Goal: Task Accomplishment & Management: Use online tool/utility

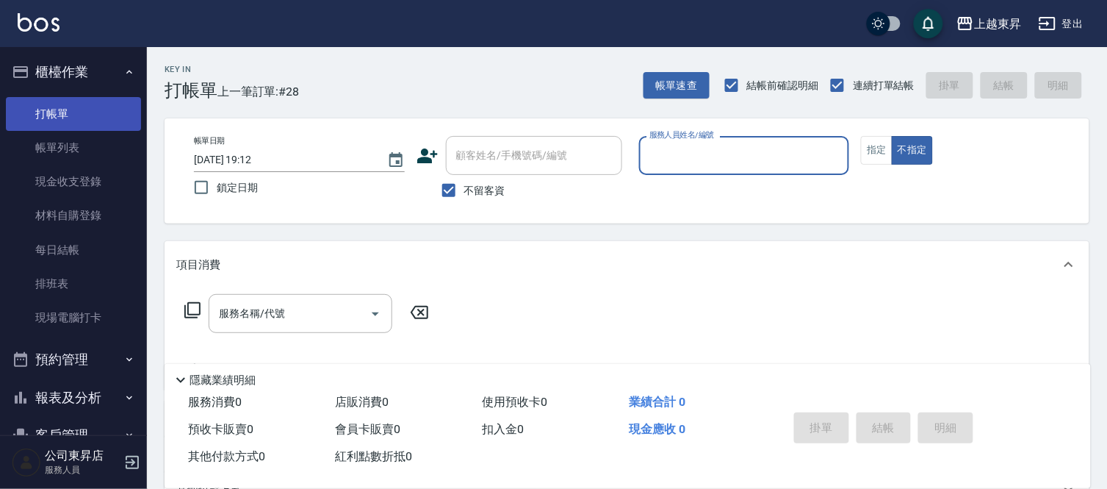
drag, startPoint x: 54, startPoint y: 137, endPoint x: 86, endPoint y: 113, distance: 39.8
click at [54, 138] on link "帳單列表" at bounding box center [73, 148] width 135 height 34
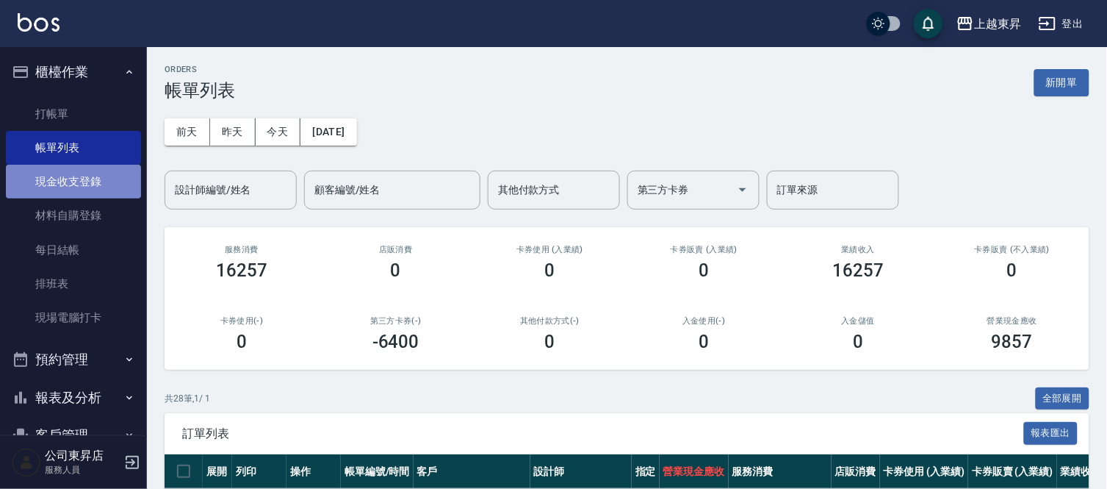
click at [84, 184] on link "現金收支登錄" at bounding box center [73, 182] width 135 height 34
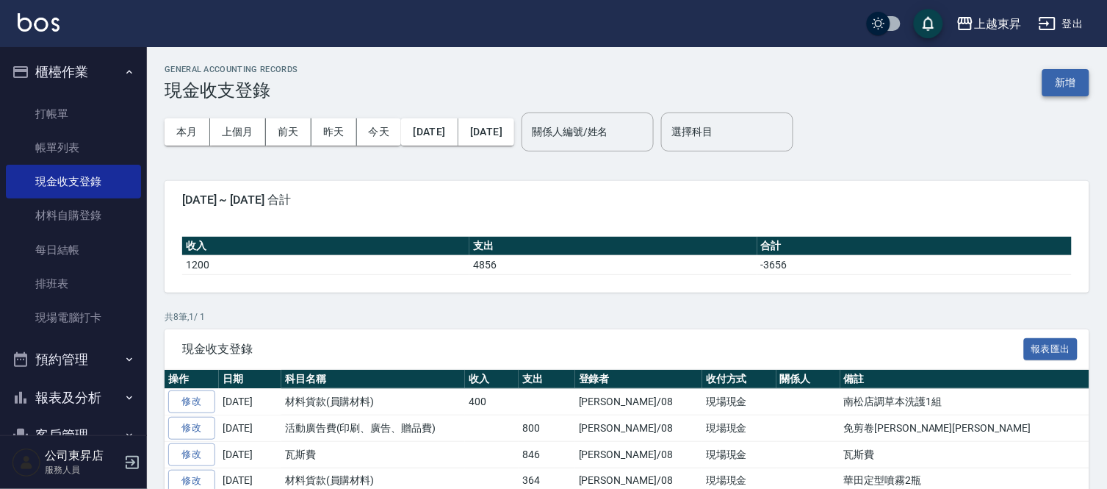
click at [1054, 82] on button "新增" at bounding box center [1066, 82] width 47 height 27
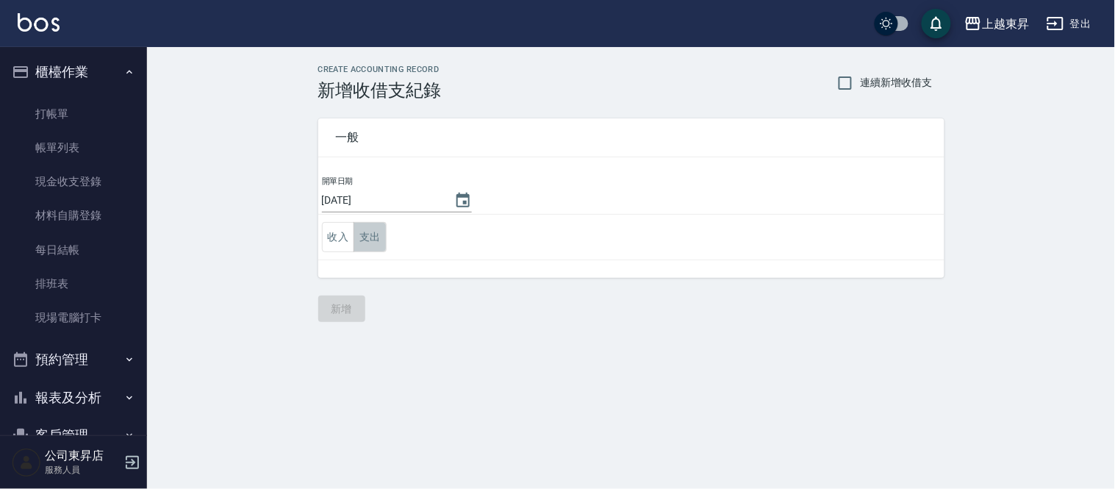
click at [365, 240] on button "支出" at bounding box center [369, 237] width 33 height 30
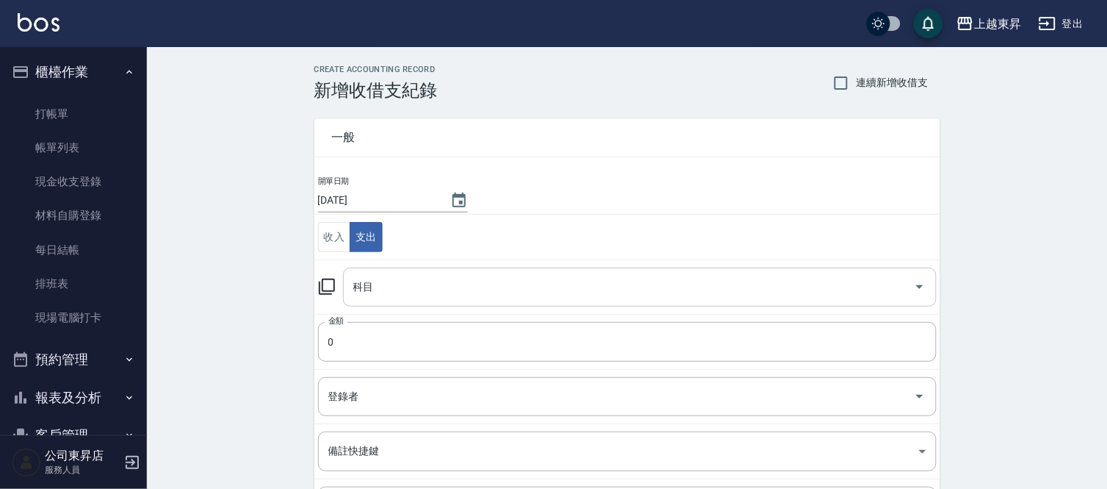
click at [359, 300] on div "科目" at bounding box center [640, 286] width 594 height 39
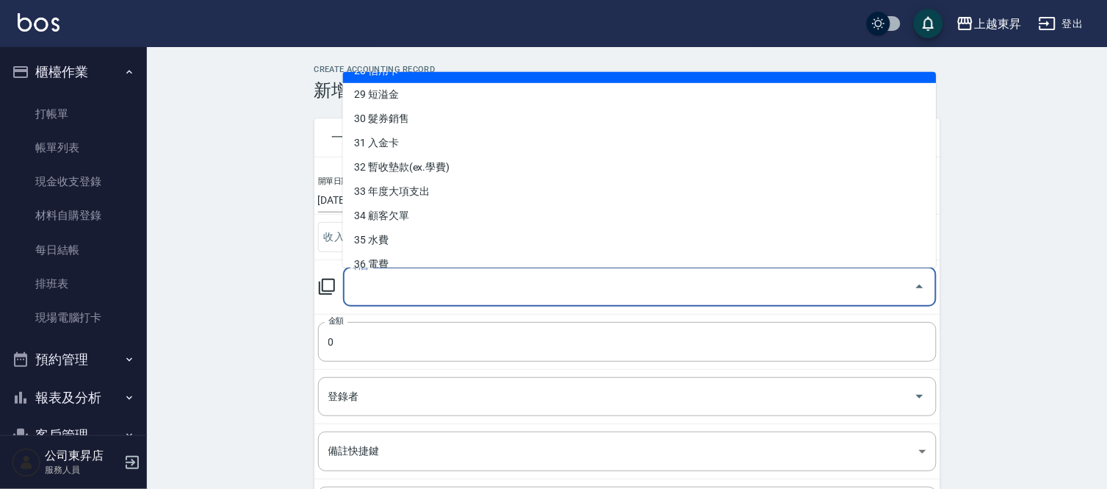
scroll to position [737, 0]
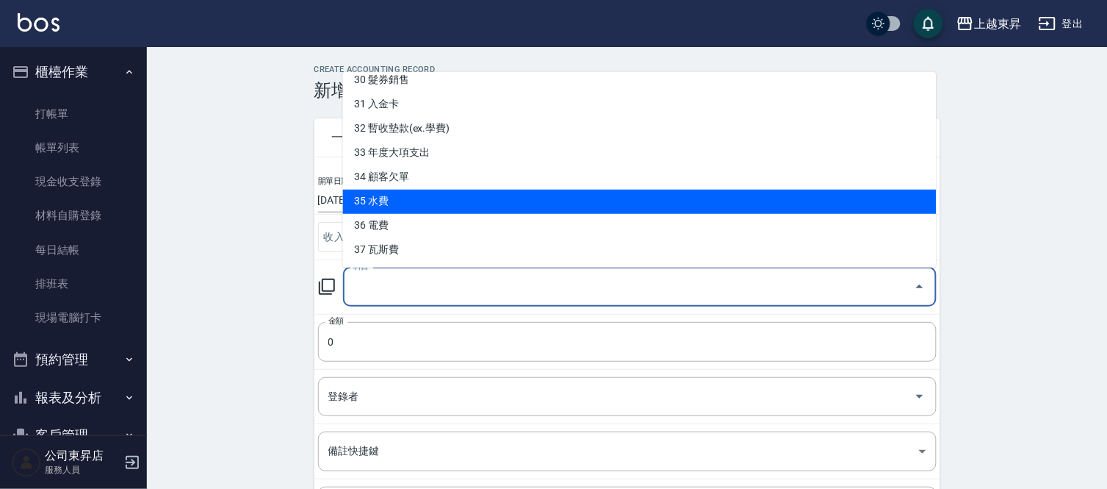
click at [417, 204] on li "35 水費" at bounding box center [640, 202] width 594 height 24
type input "35 水費"
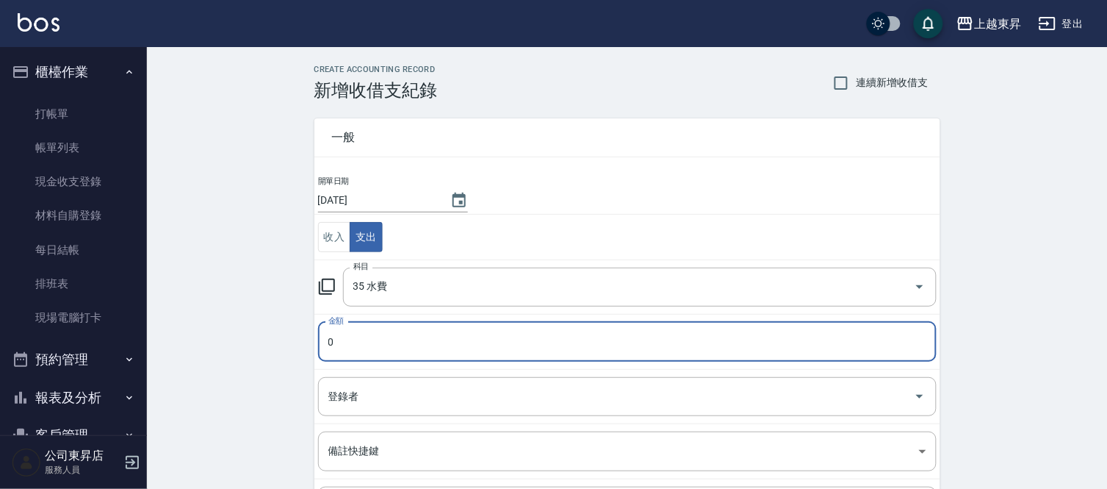
click at [354, 346] on input "0" at bounding box center [627, 342] width 619 height 40
click at [328, 342] on input "0" at bounding box center [627, 342] width 619 height 40
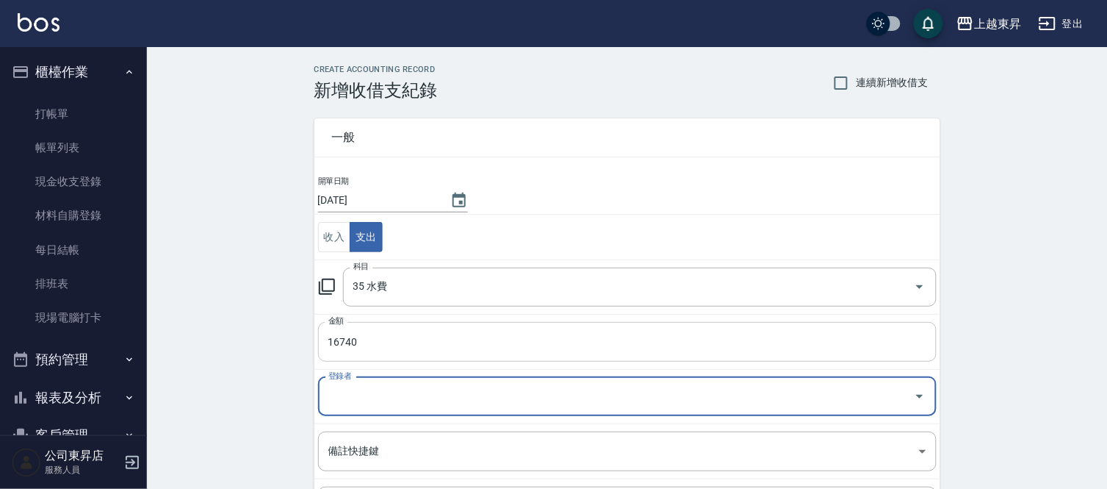
click at [378, 345] on input "16740" at bounding box center [627, 342] width 619 height 40
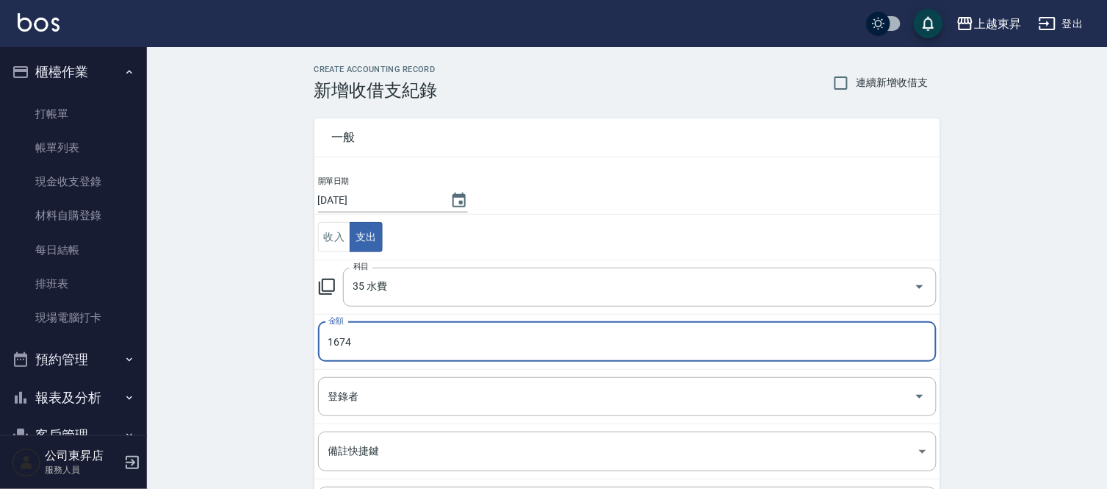
type input "1674"
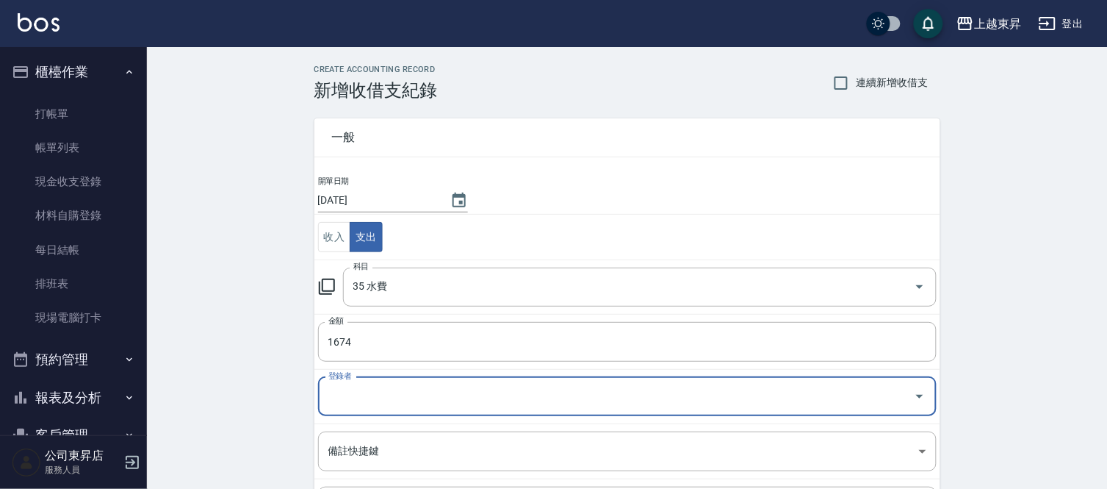
click at [363, 404] on input "登錄者" at bounding box center [616, 397] width 583 height 26
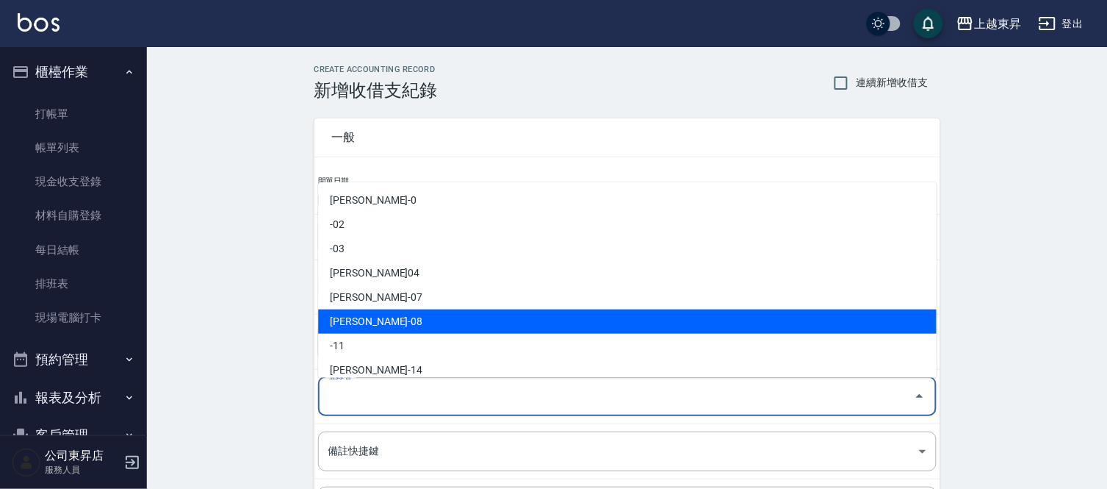
click at [379, 321] on li "江世玉-08" at bounding box center [627, 321] width 619 height 24
type input "江世玉-08"
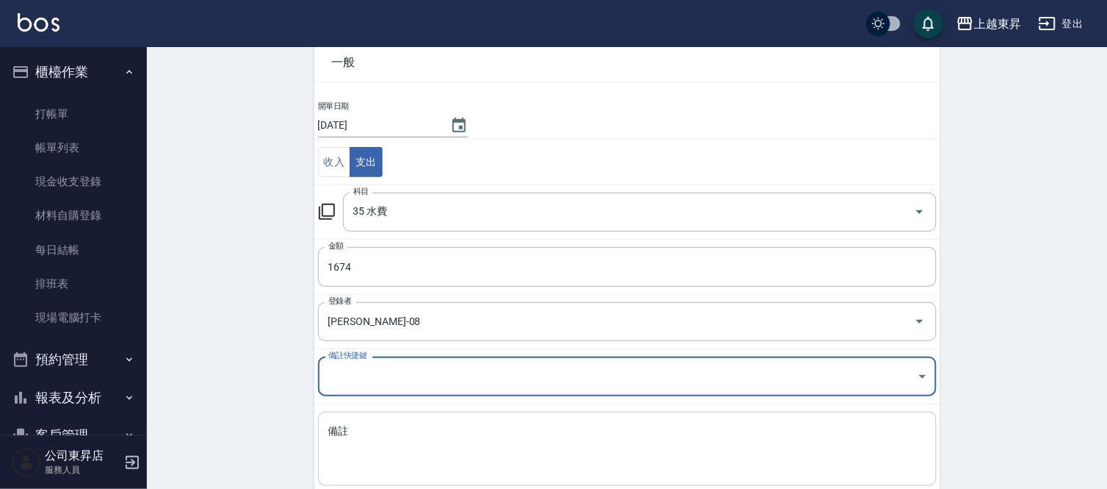
scroll to position [159, 0]
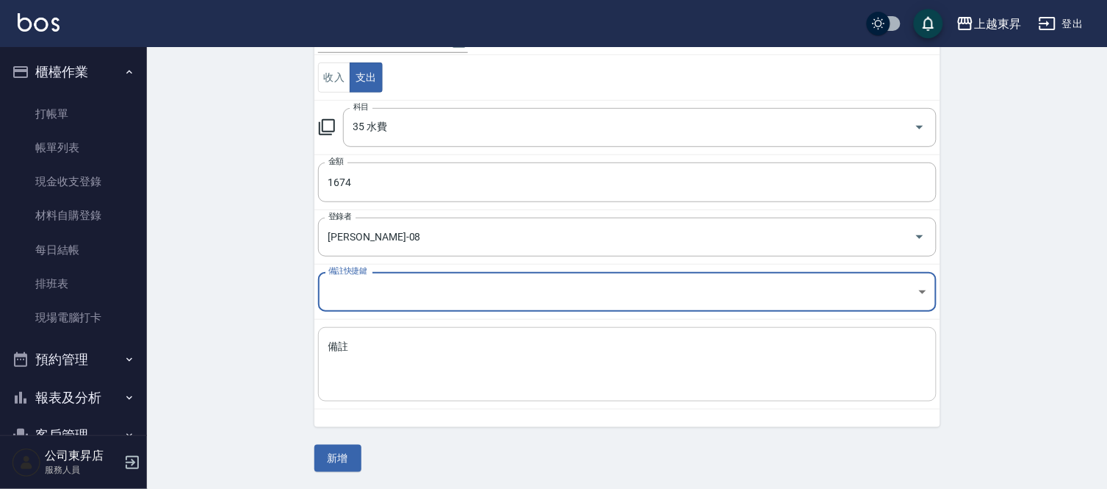
click at [341, 346] on textarea "備註" at bounding box center [627, 364] width 598 height 50
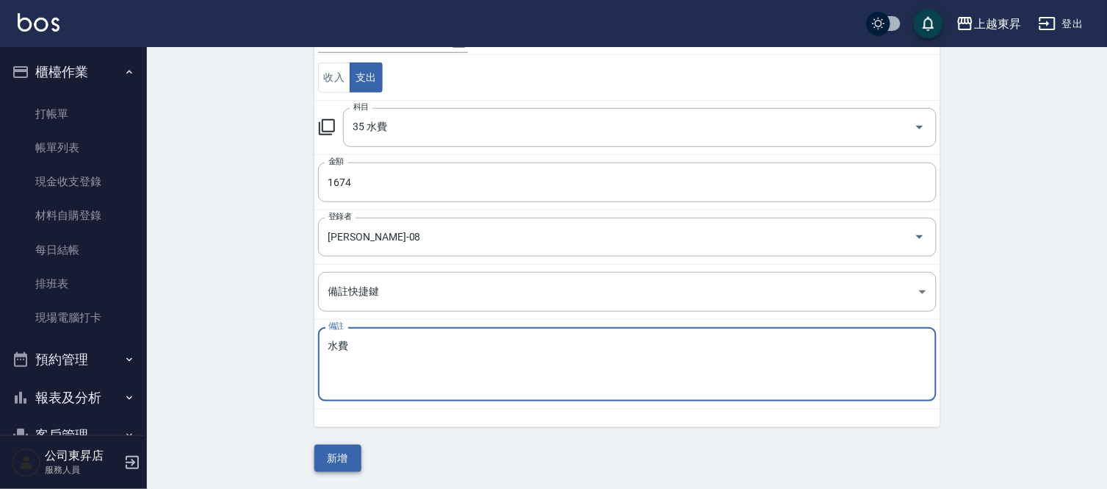
type textarea "水費"
click at [350, 454] on button "新增" at bounding box center [337, 457] width 47 height 27
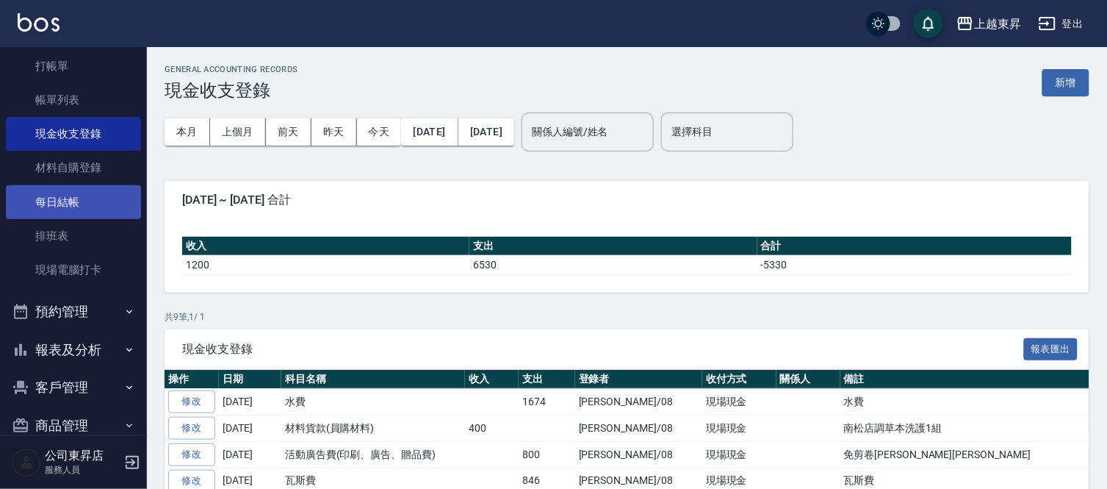
scroll to position [73, 0]
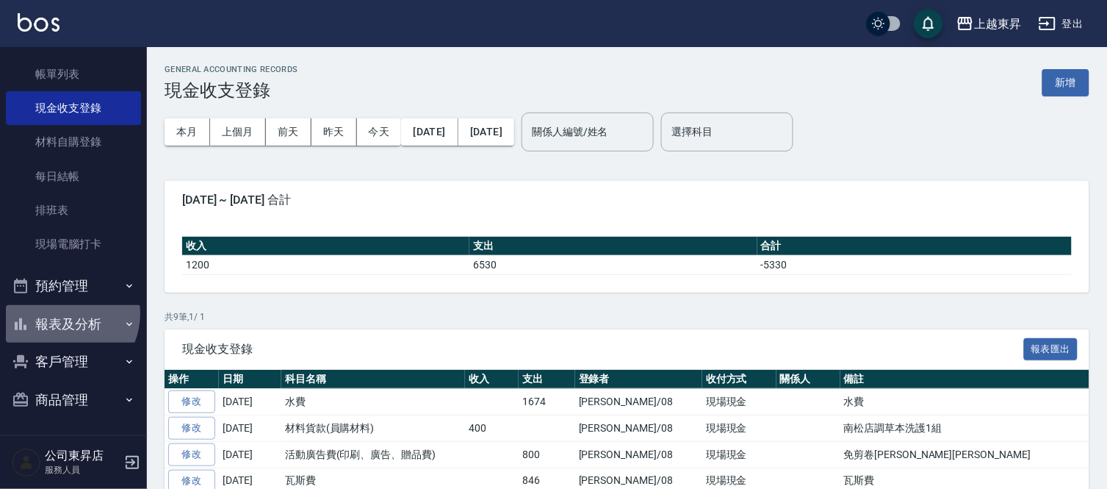
click at [61, 314] on button "報表及分析" at bounding box center [73, 324] width 135 height 38
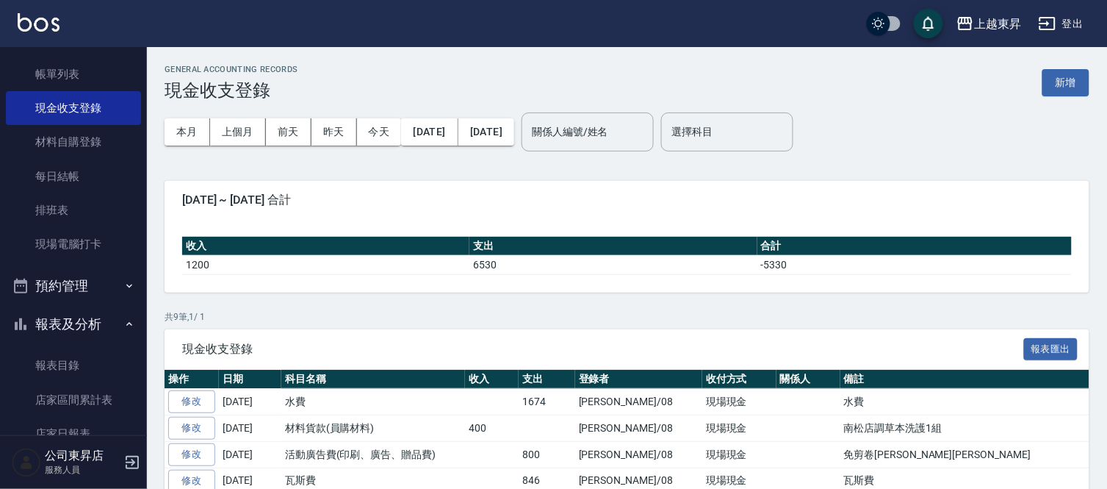
scroll to position [400, 0]
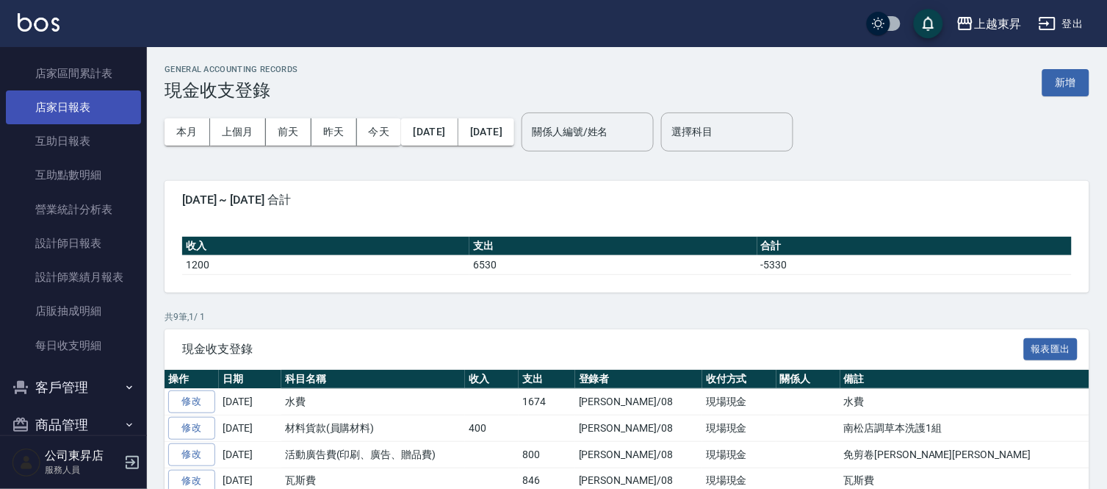
click at [65, 109] on link "店家日報表" at bounding box center [73, 107] width 135 height 34
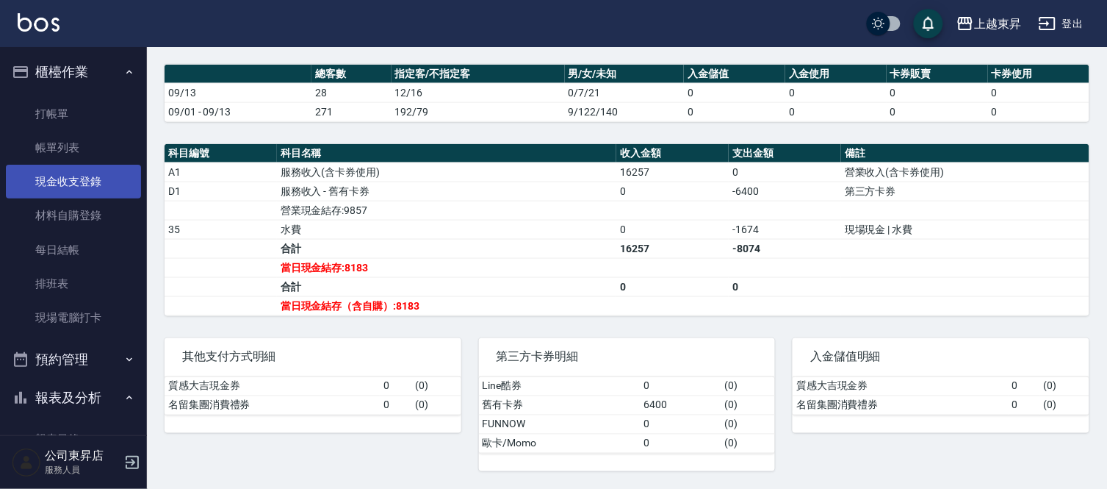
click at [72, 184] on link "現金收支登錄" at bounding box center [73, 182] width 135 height 34
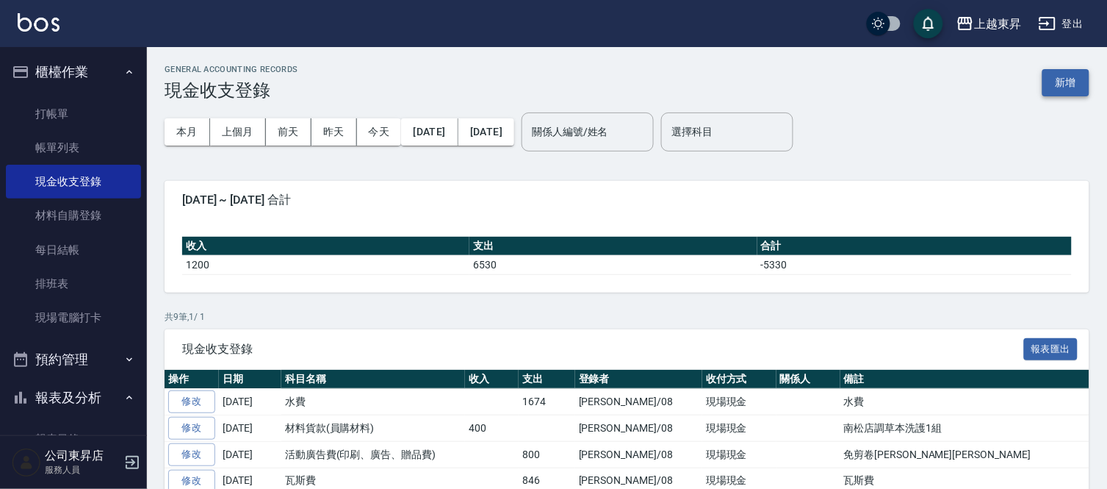
click at [1076, 85] on button "新增" at bounding box center [1066, 82] width 47 height 27
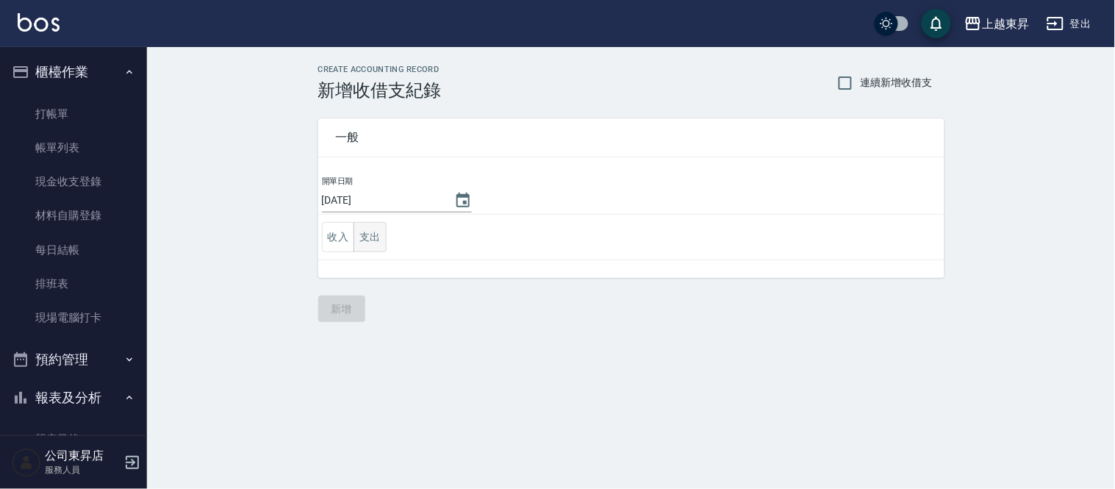
click at [369, 237] on button "支出" at bounding box center [369, 237] width 33 height 30
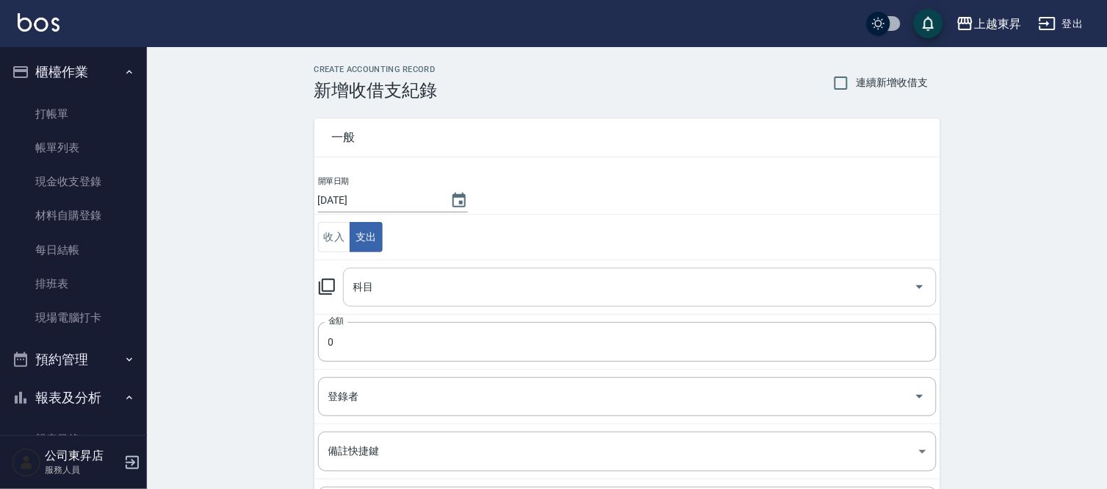
click at [370, 284] on input "科目" at bounding box center [629, 287] width 558 height 26
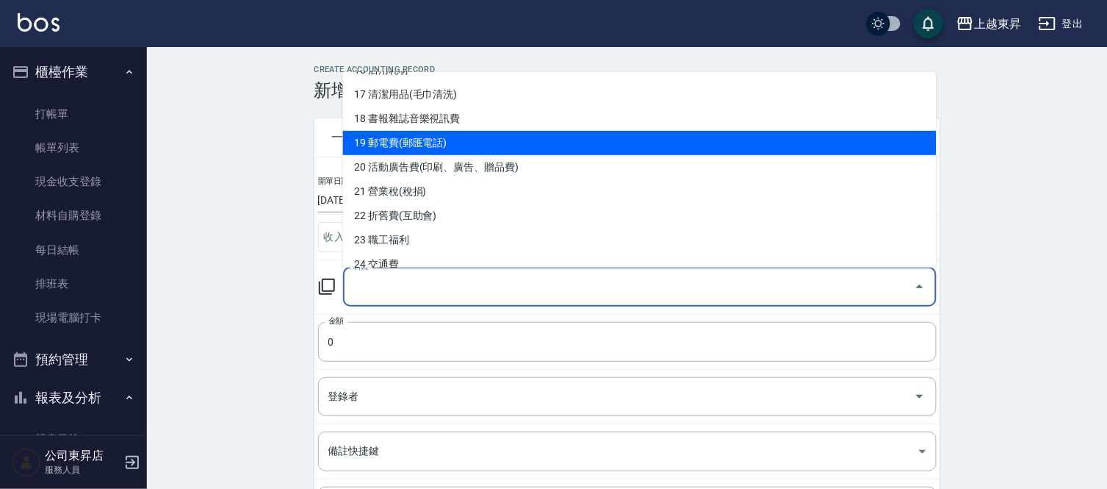
scroll to position [326, 0]
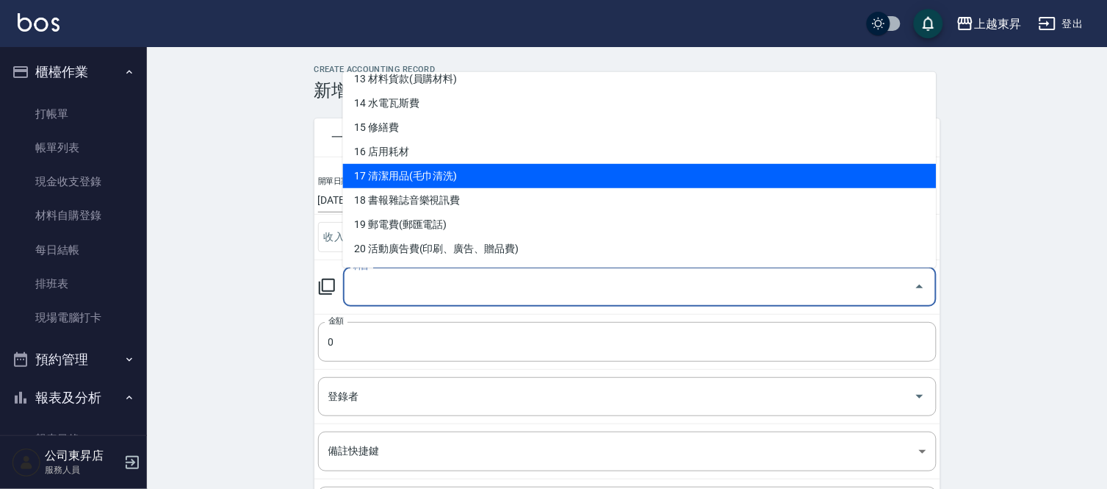
click at [439, 178] on li "17 清潔用品(毛巾清洗)" at bounding box center [640, 176] width 594 height 24
type input "17 清潔用品(毛巾清洗)"
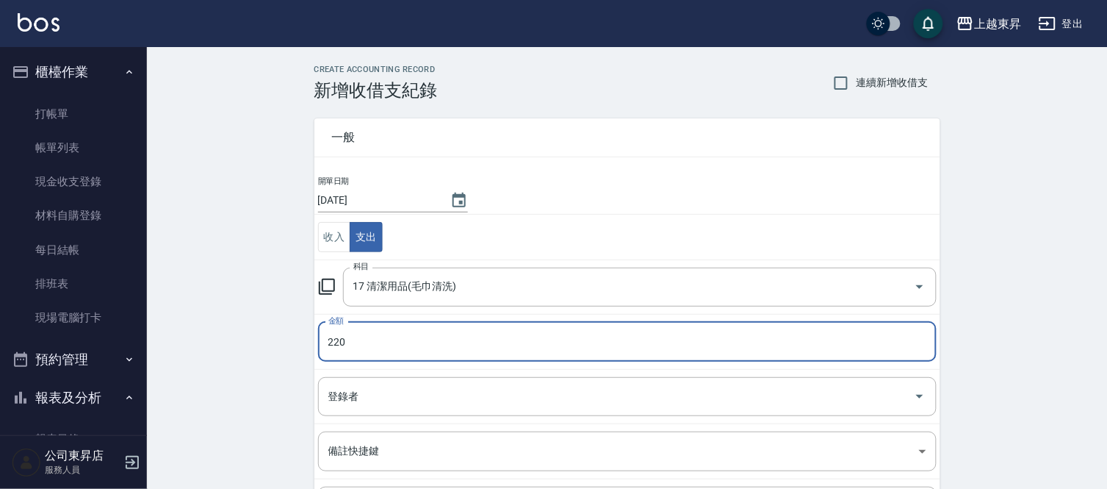
type input "220"
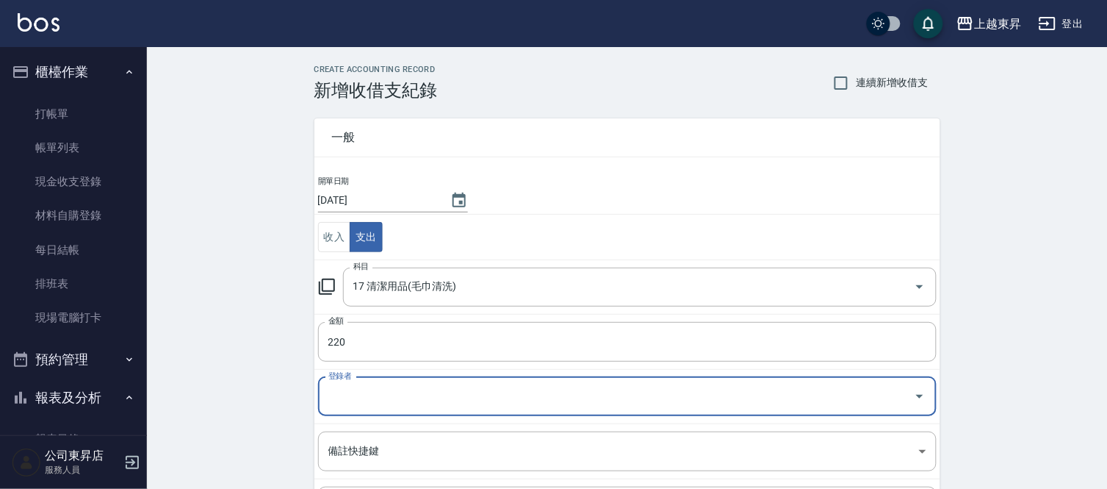
click at [357, 392] on input "登錄者" at bounding box center [616, 397] width 583 height 26
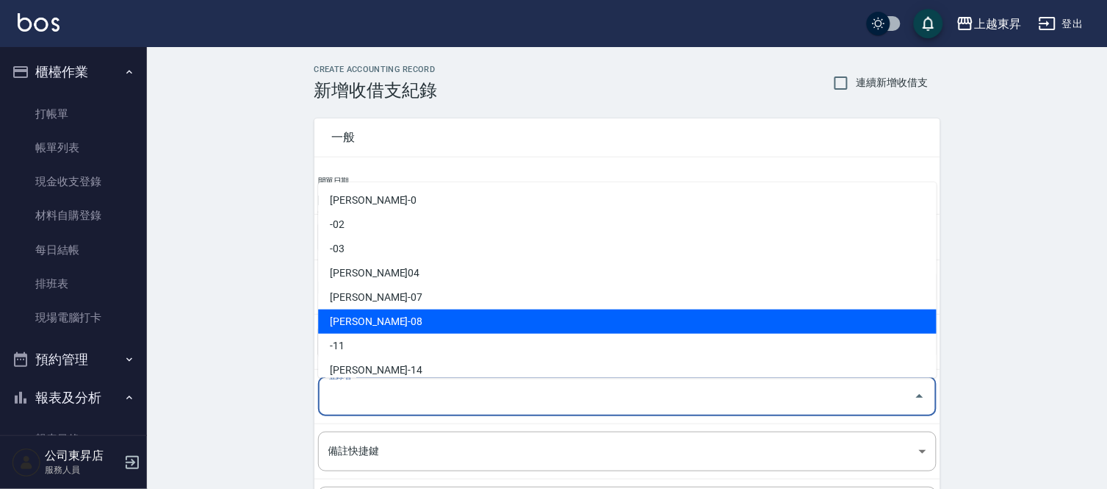
click at [348, 322] on li "江世玉-08" at bounding box center [627, 321] width 619 height 24
type input "江世玉-08"
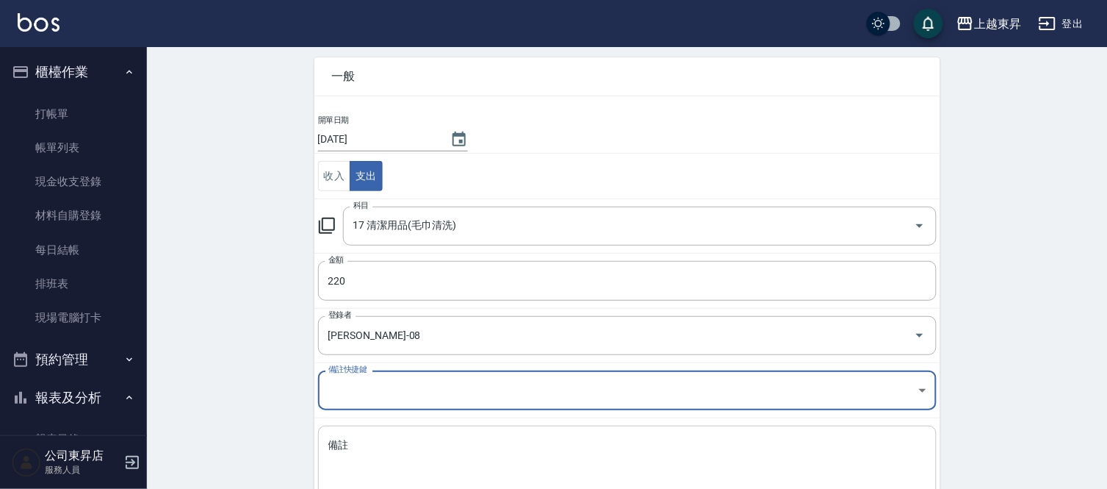
scroll to position [159, 0]
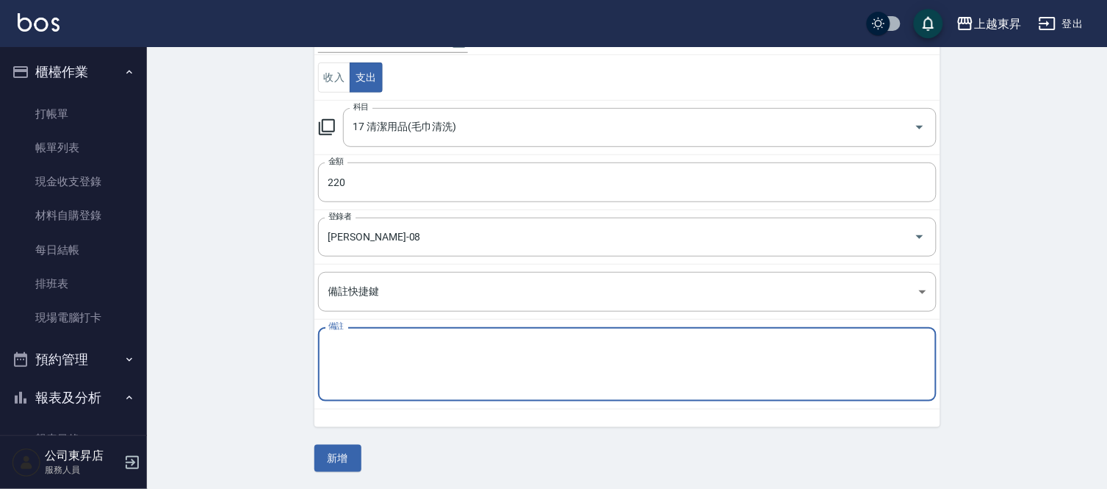
click at [342, 349] on textarea "備註" at bounding box center [627, 364] width 598 height 50
type textarea "地墊清潔費"
click at [348, 454] on button "新增" at bounding box center [337, 457] width 47 height 27
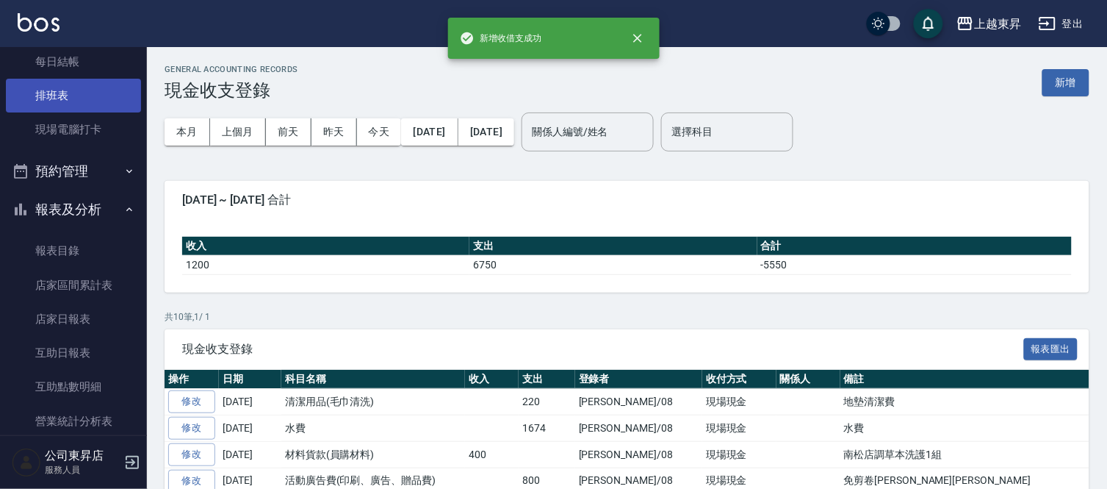
scroll to position [408, 0]
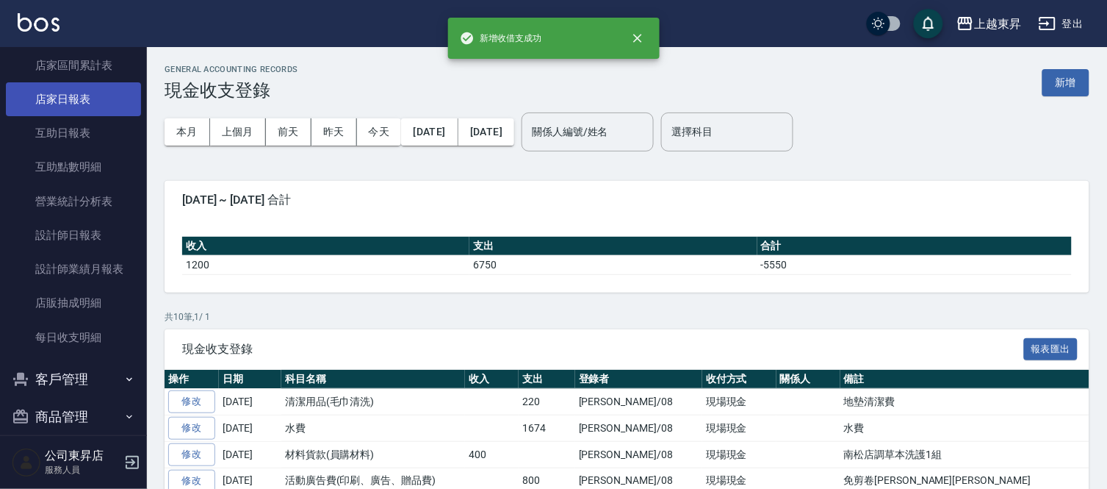
click at [56, 94] on link "店家日報表" at bounding box center [73, 99] width 135 height 34
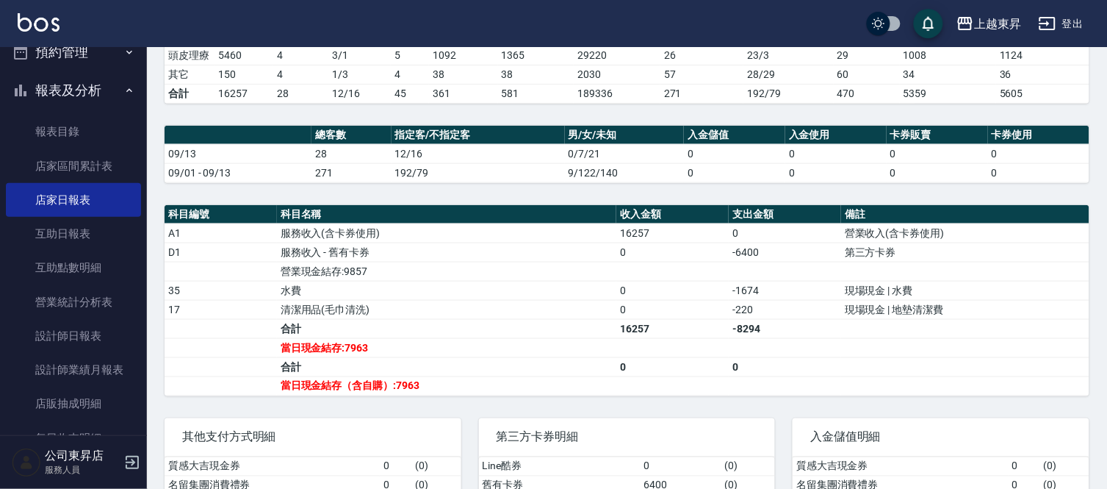
scroll to position [163, 0]
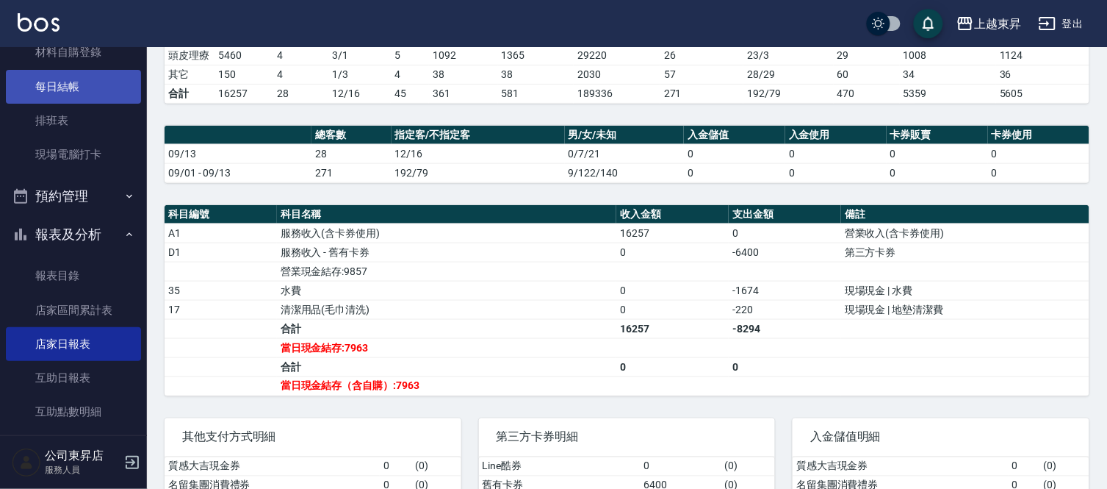
click at [60, 78] on link "每日結帳" at bounding box center [73, 87] width 135 height 34
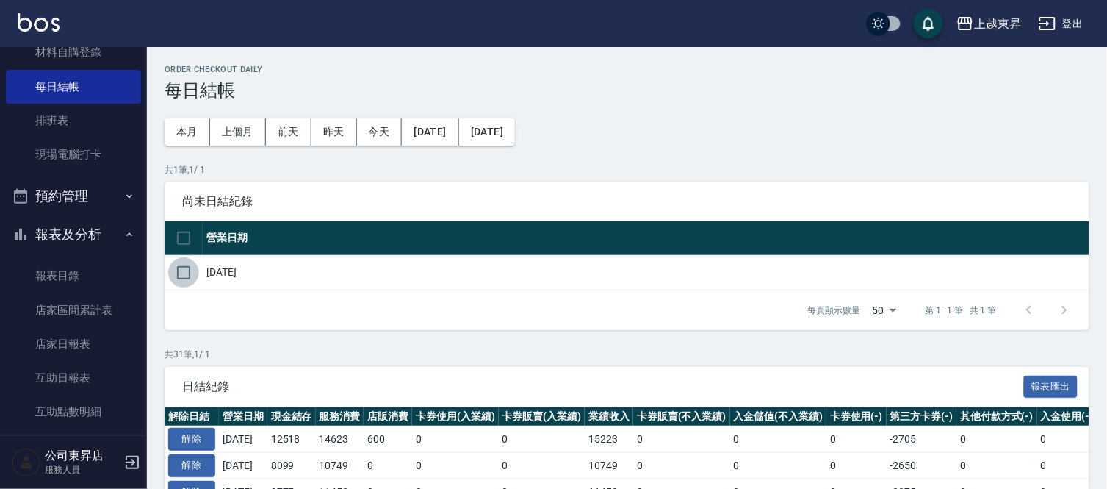
click at [187, 275] on input "checkbox" at bounding box center [183, 272] width 31 height 31
checkbox input "true"
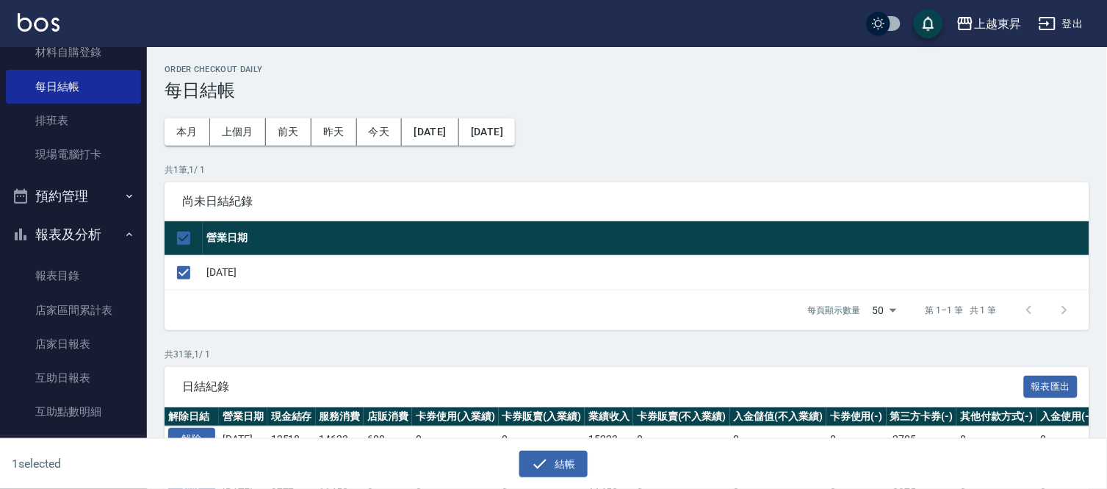
click at [569, 452] on button "結帳" at bounding box center [553, 463] width 68 height 27
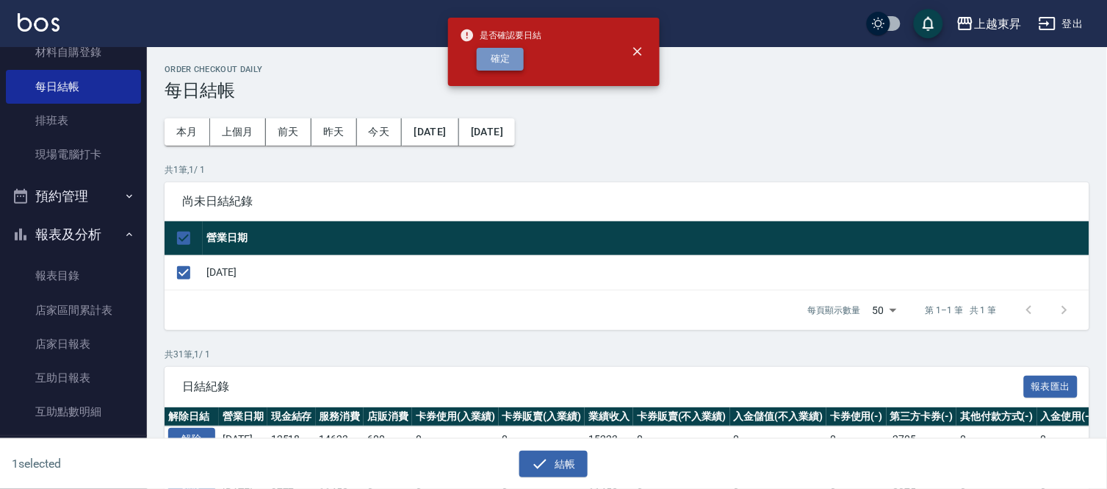
click at [508, 48] on button "確定" at bounding box center [500, 59] width 47 height 23
checkbox input "false"
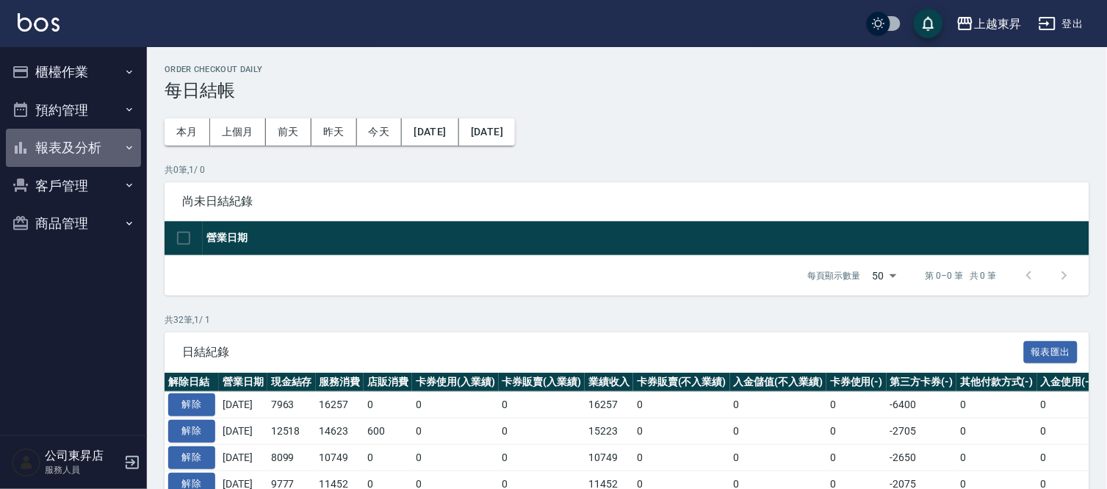
click at [104, 142] on button "報表及分析" at bounding box center [73, 148] width 135 height 38
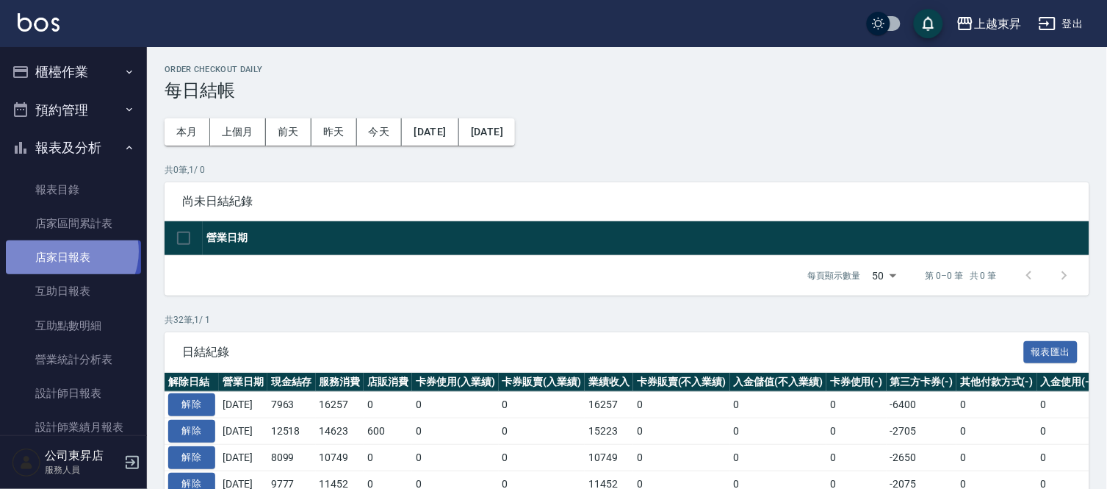
click at [70, 252] on link "店家日報表" at bounding box center [73, 257] width 135 height 34
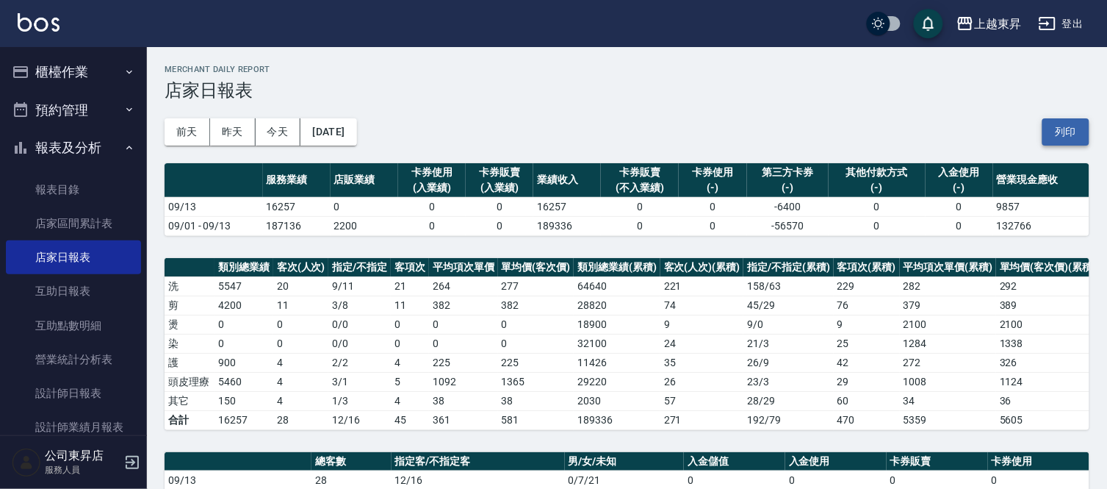
click at [1063, 120] on button "列印" at bounding box center [1066, 131] width 47 height 27
click at [79, 302] on link "互助日報表" at bounding box center [73, 291] width 135 height 34
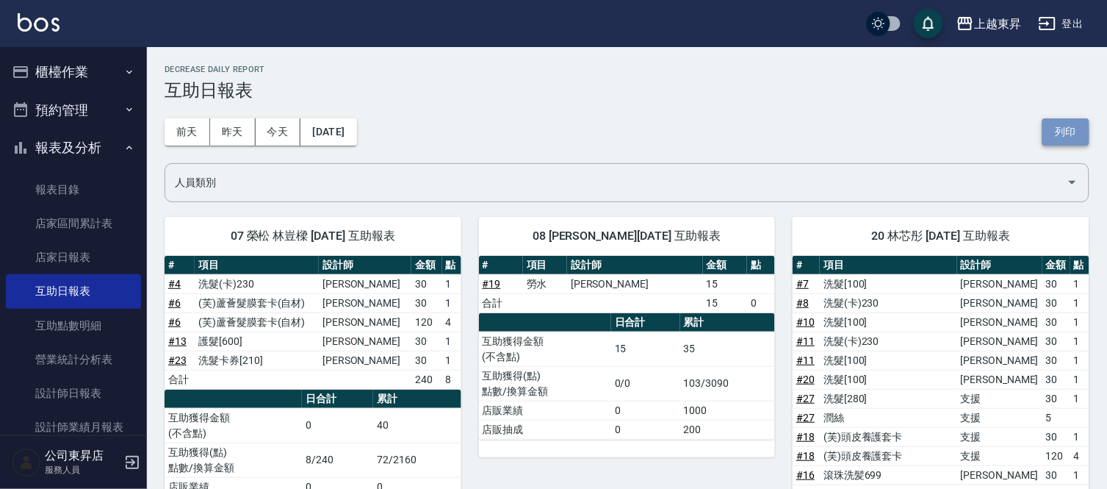
click at [1060, 128] on button "列印" at bounding box center [1066, 131] width 47 height 27
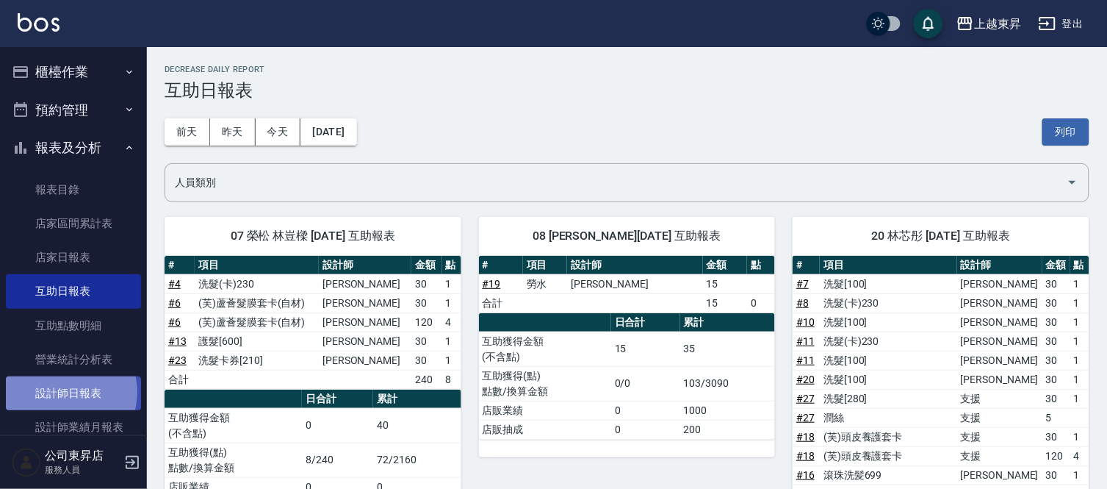
click at [65, 392] on link "設計師日報表" at bounding box center [73, 393] width 135 height 34
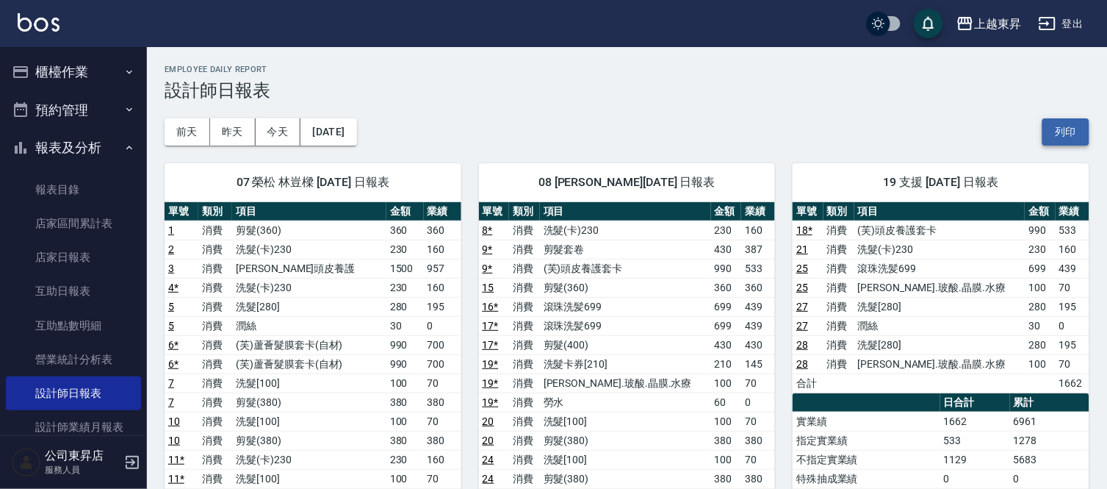
click at [1056, 133] on button "列印" at bounding box center [1066, 131] width 47 height 27
